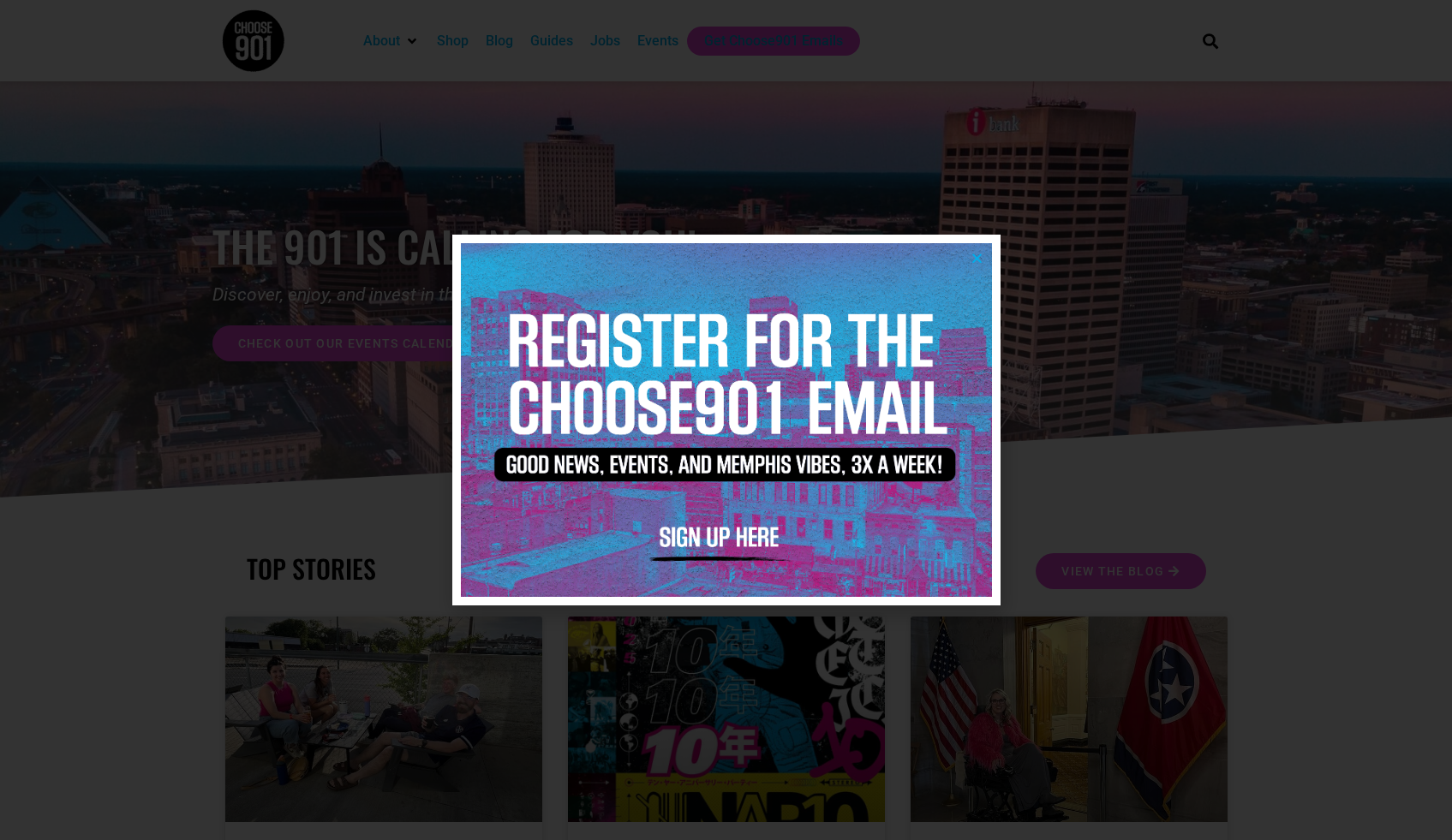
click at [1023, 251] on div at bounding box center [726, 420] width 1452 height 840
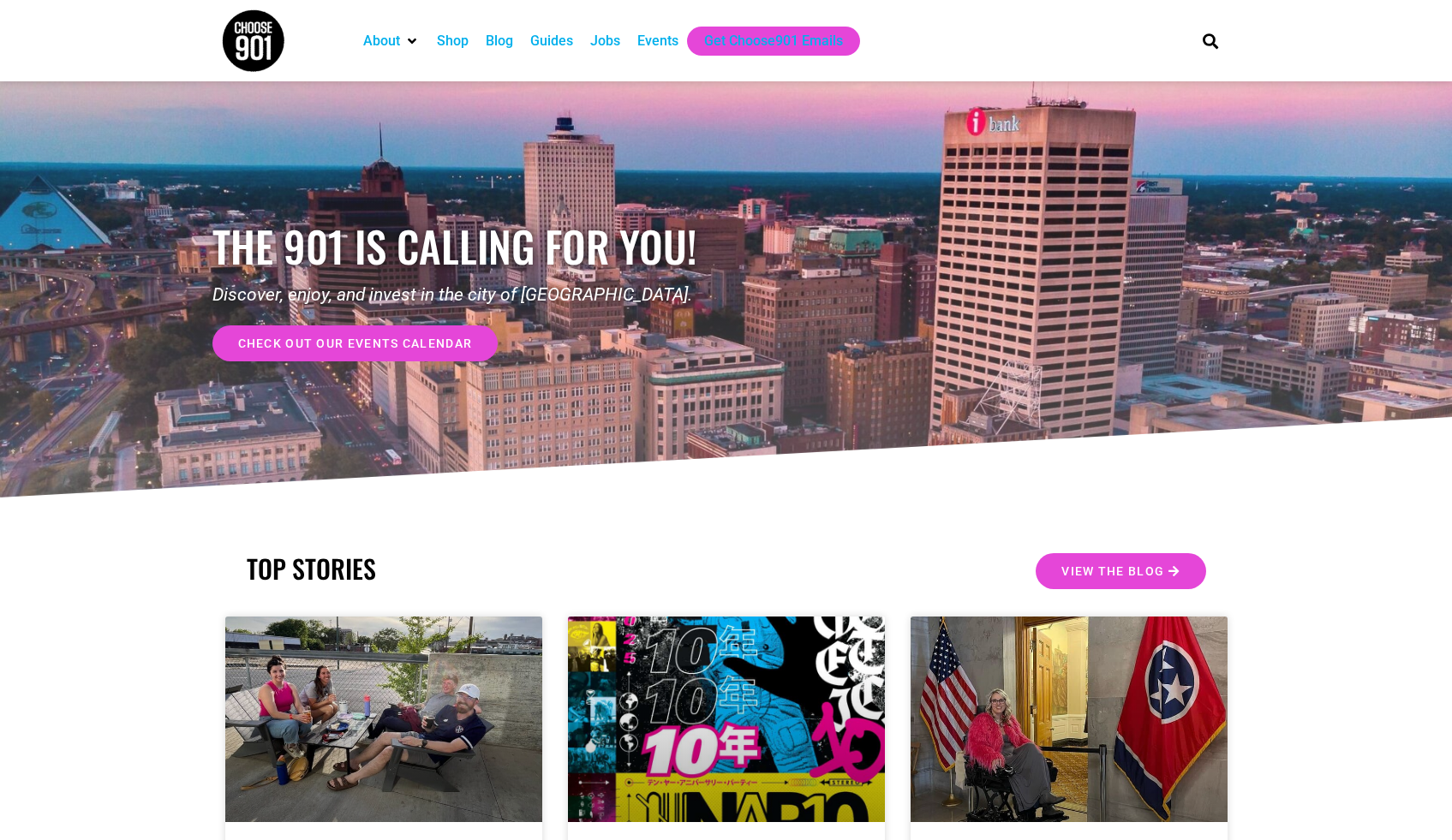
scroll to position [2, 0]
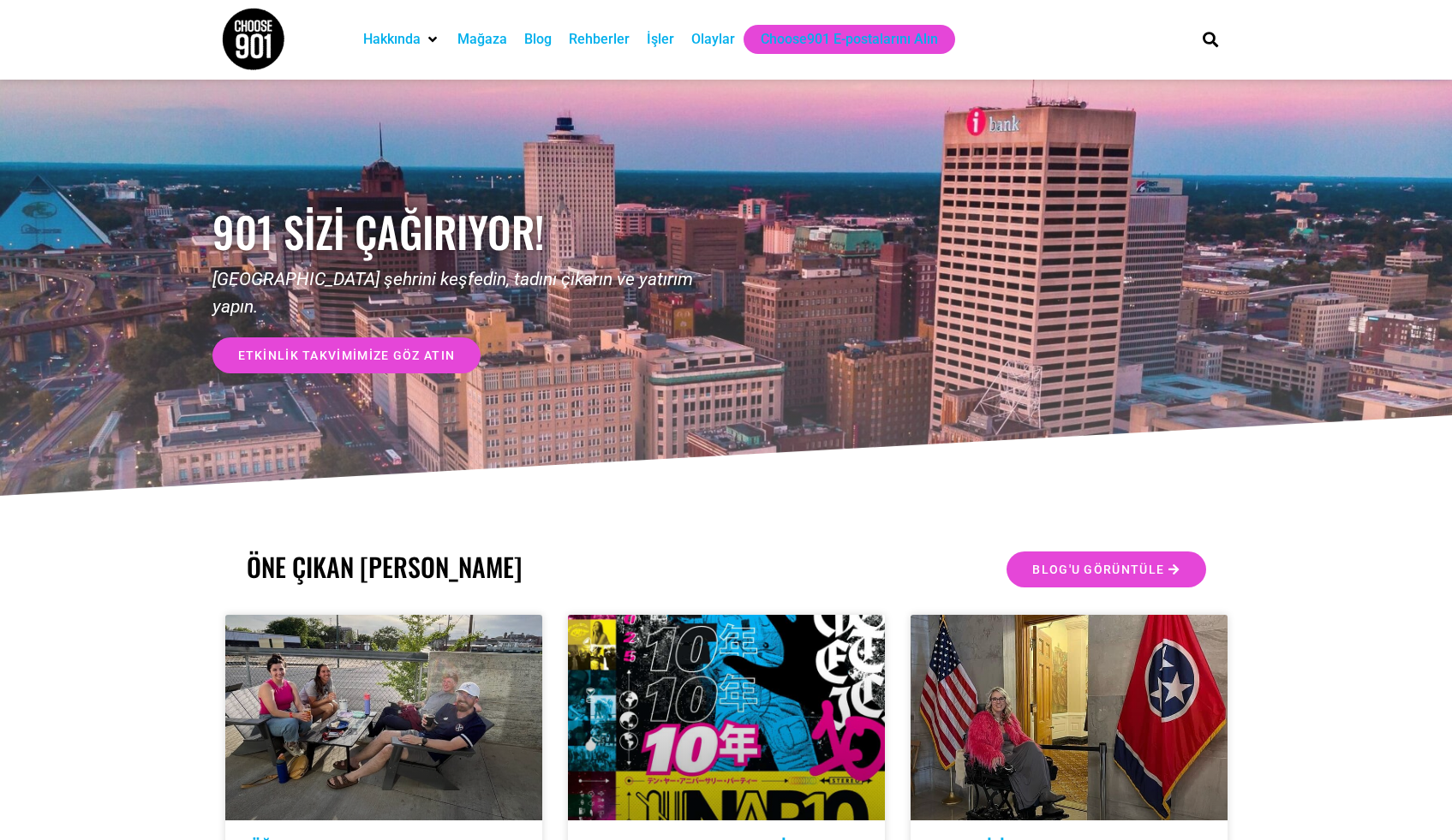
click at [670, 210] on div "901 sizi çağırıyor! Memphis şehrini keşfedin, tadını çıkarın ve yatırım yapın. …" at bounding box center [469, 290] width 514 height 269
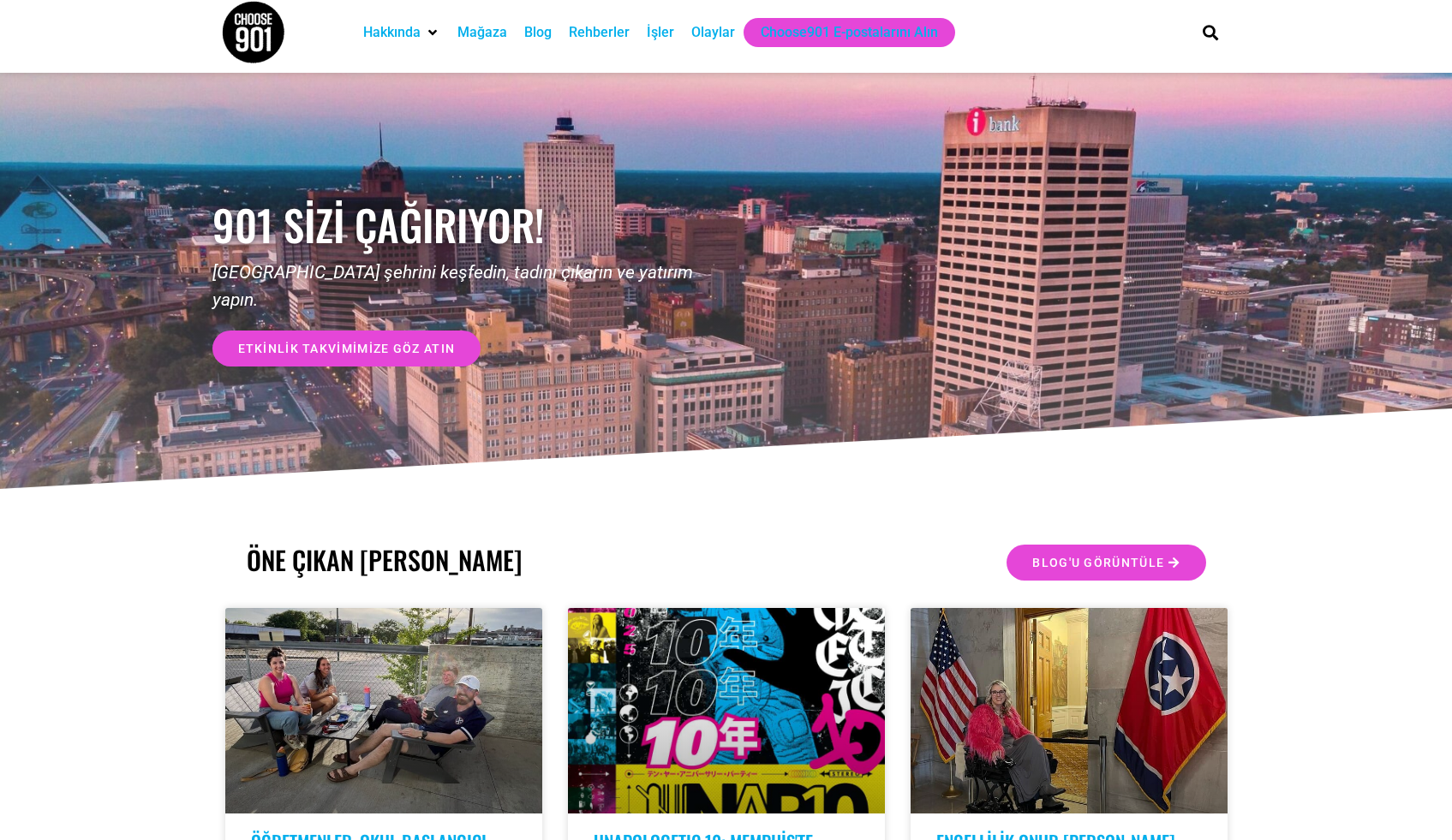
scroll to position [7, 0]
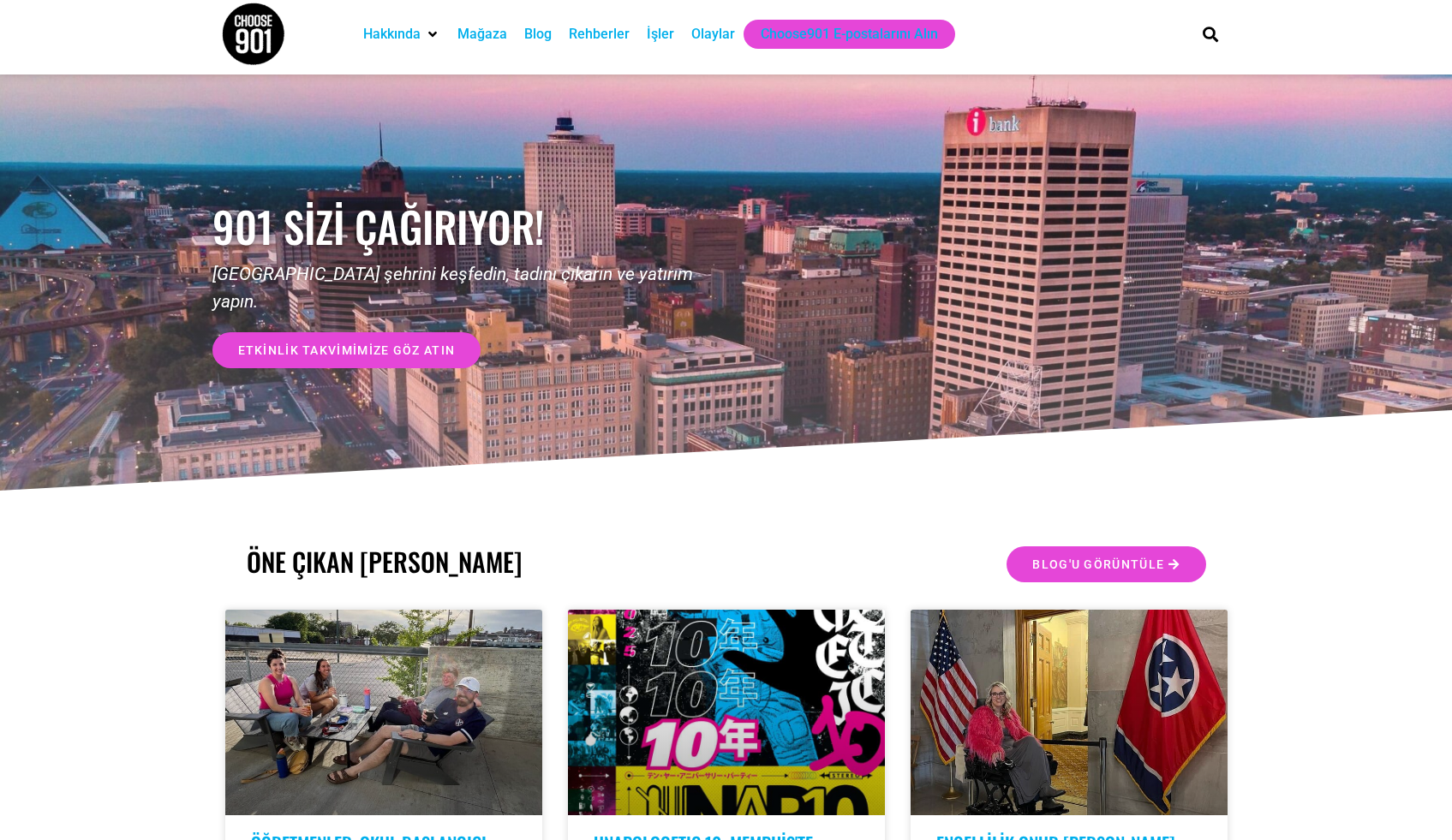
click at [662, 34] on font "İşler" at bounding box center [660, 33] width 28 height 16
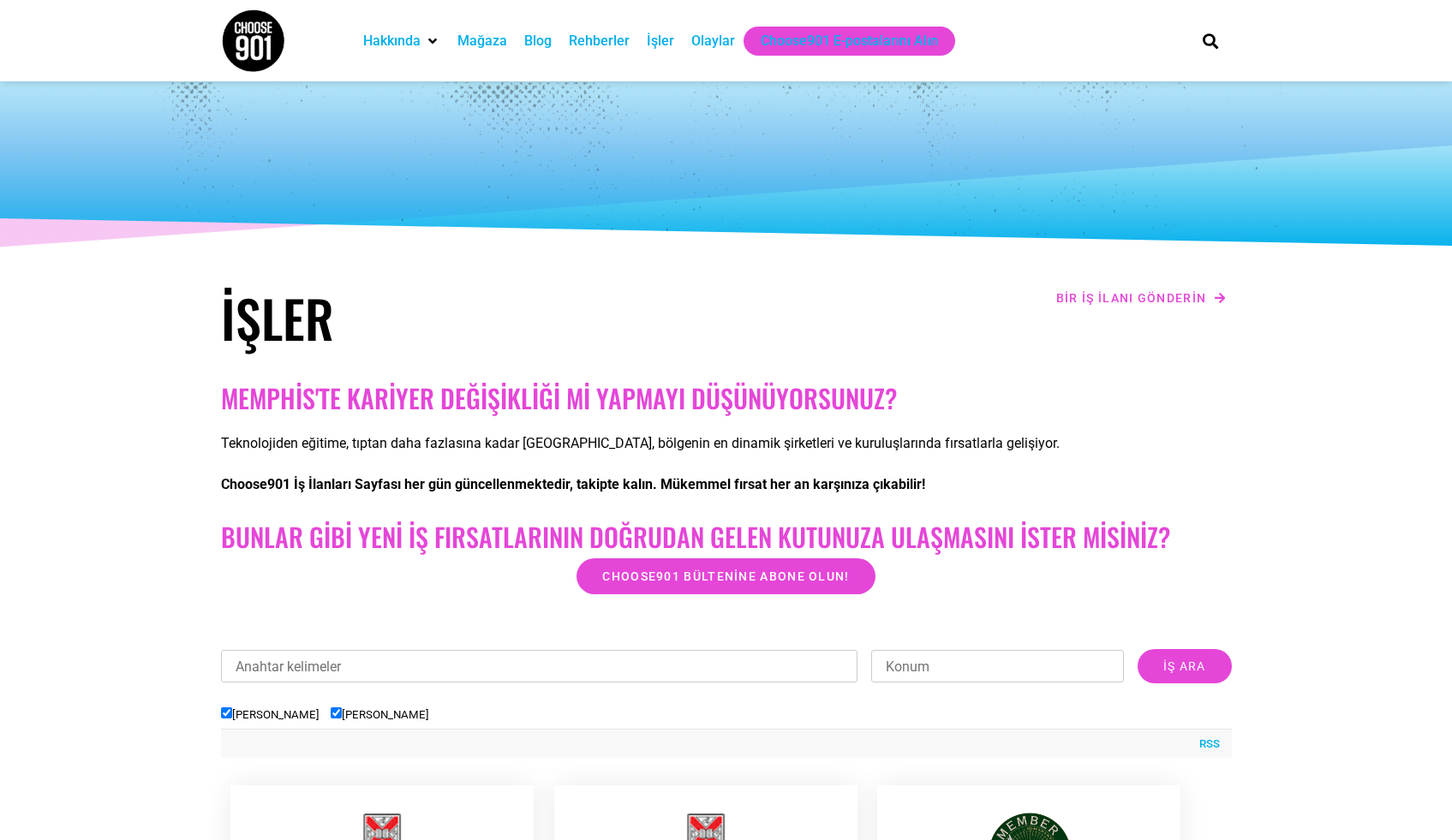
click at [712, 45] on font "Olaylar" at bounding box center [713, 40] width 44 height 16
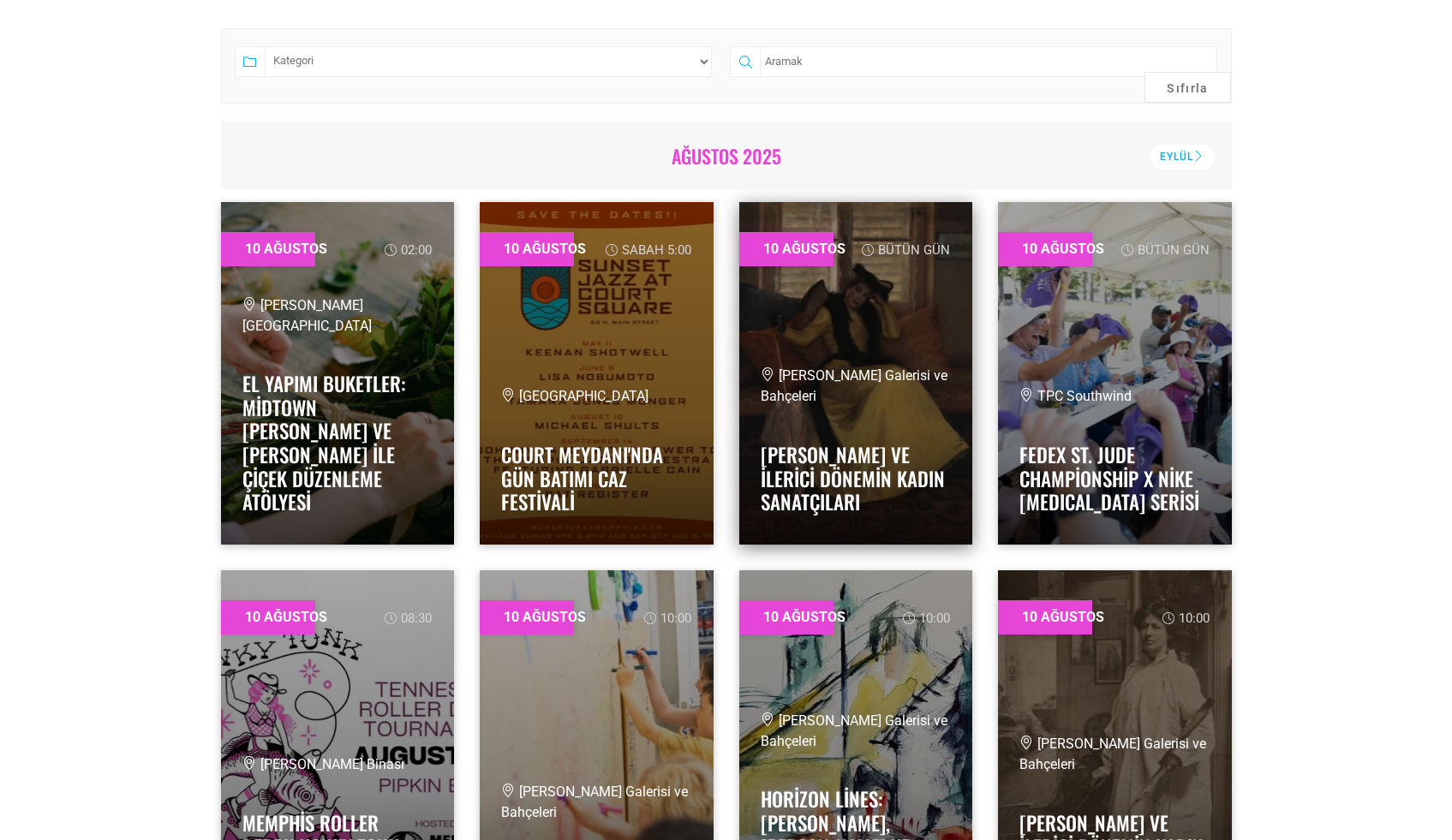
scroll to position [665, 0]
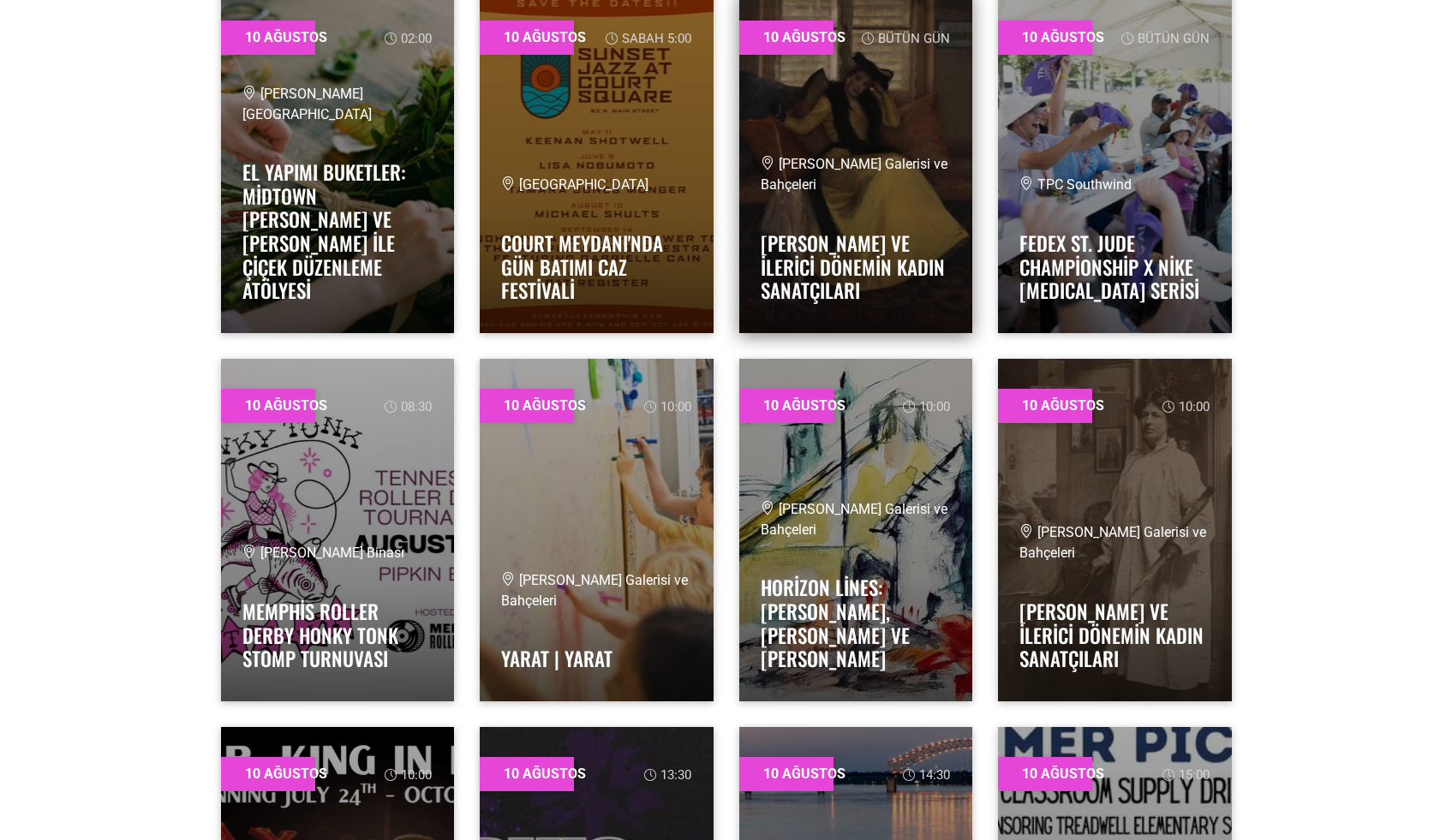
click at [915, 145] on link at bounding box center [856, 162] width 234 height 342
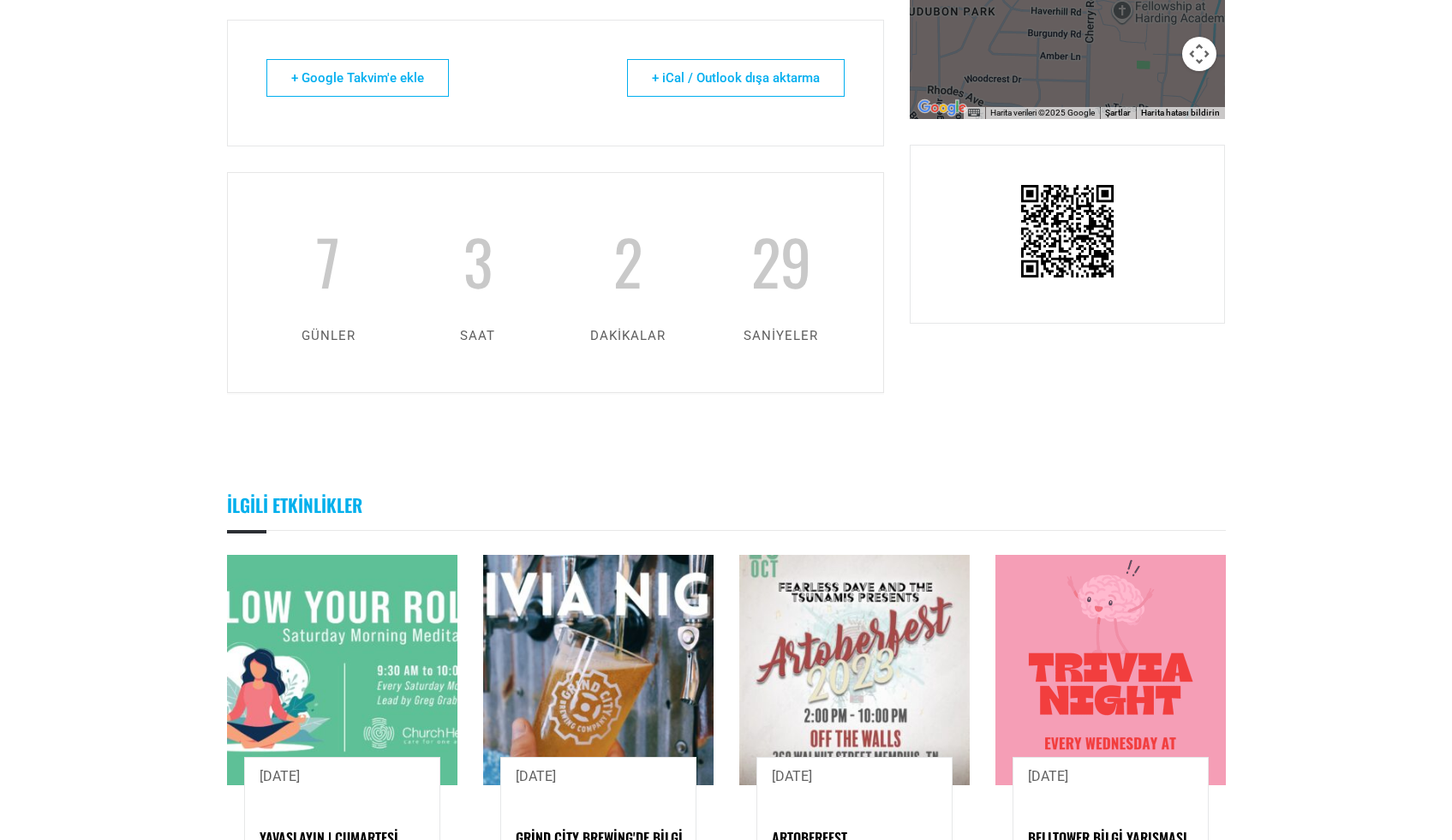
scroll to position [1552, 0]
